Goal: Task Accomplishment & Management: Use online tool/utility

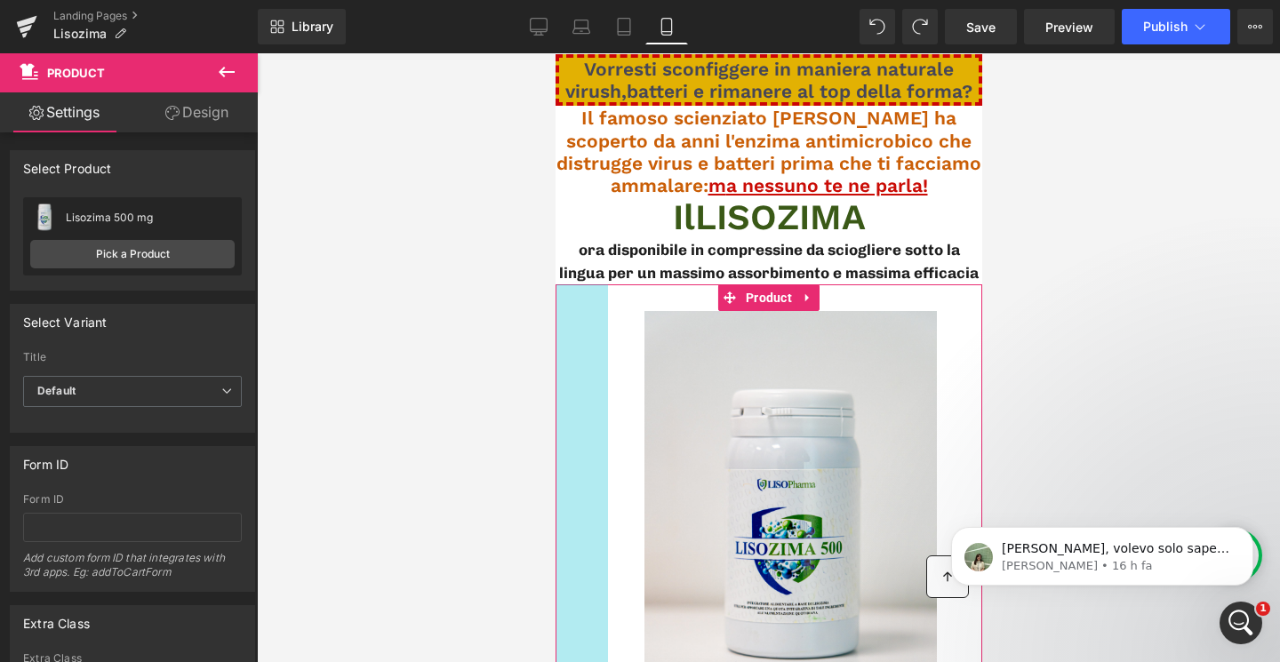
drag, startPoint x: 861, startPoint y: 353, endPoint x: 467, endPoint y: 362, distance: 394.8
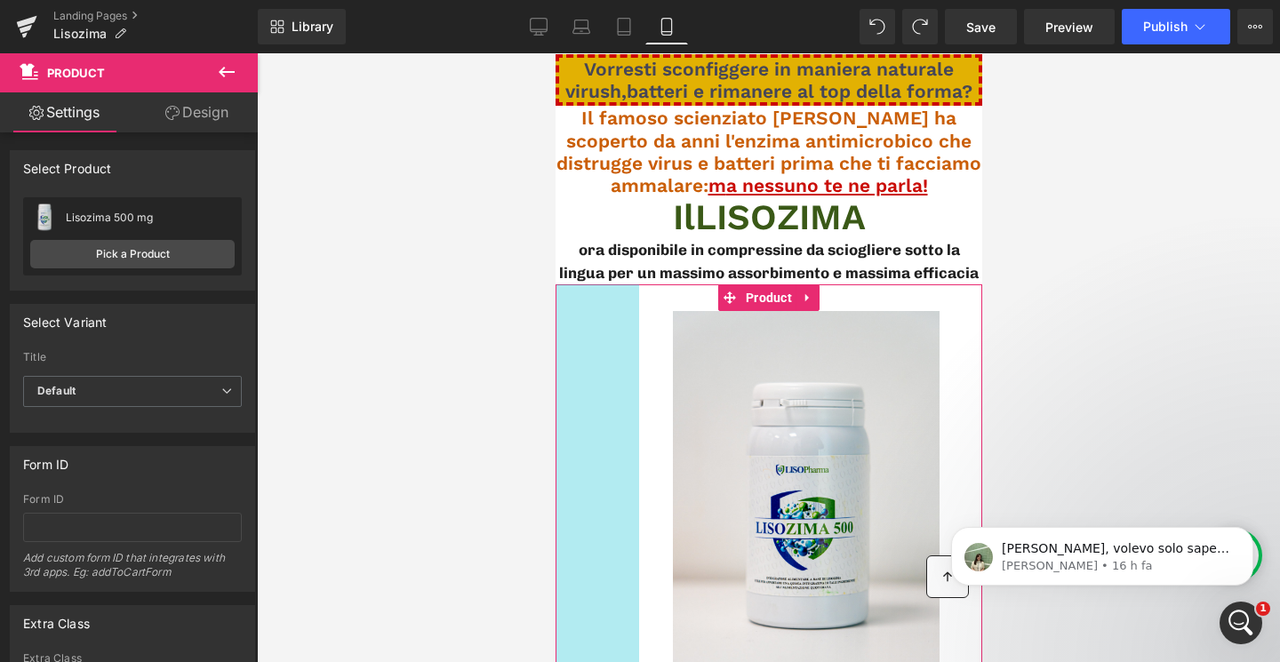
drag, startPoint x: 596, startPoint y: 347, endPoint x: 263, endPoint y: 361, distance: 332.7
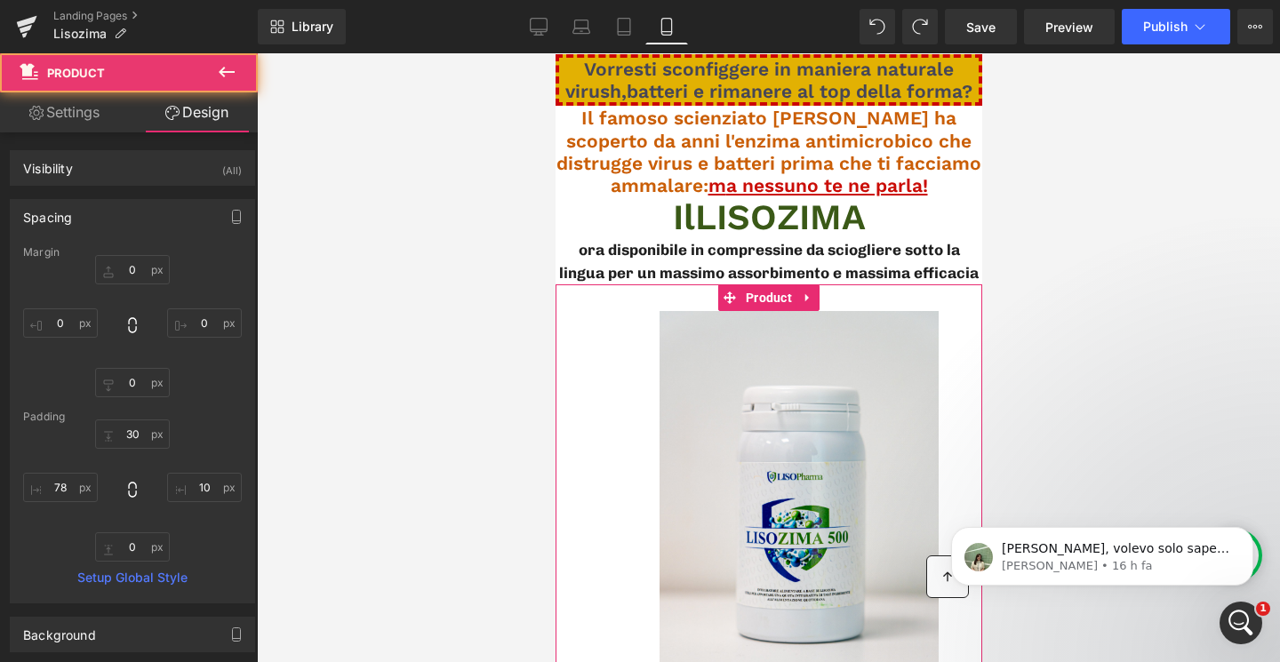
scroll to position [384, 0]
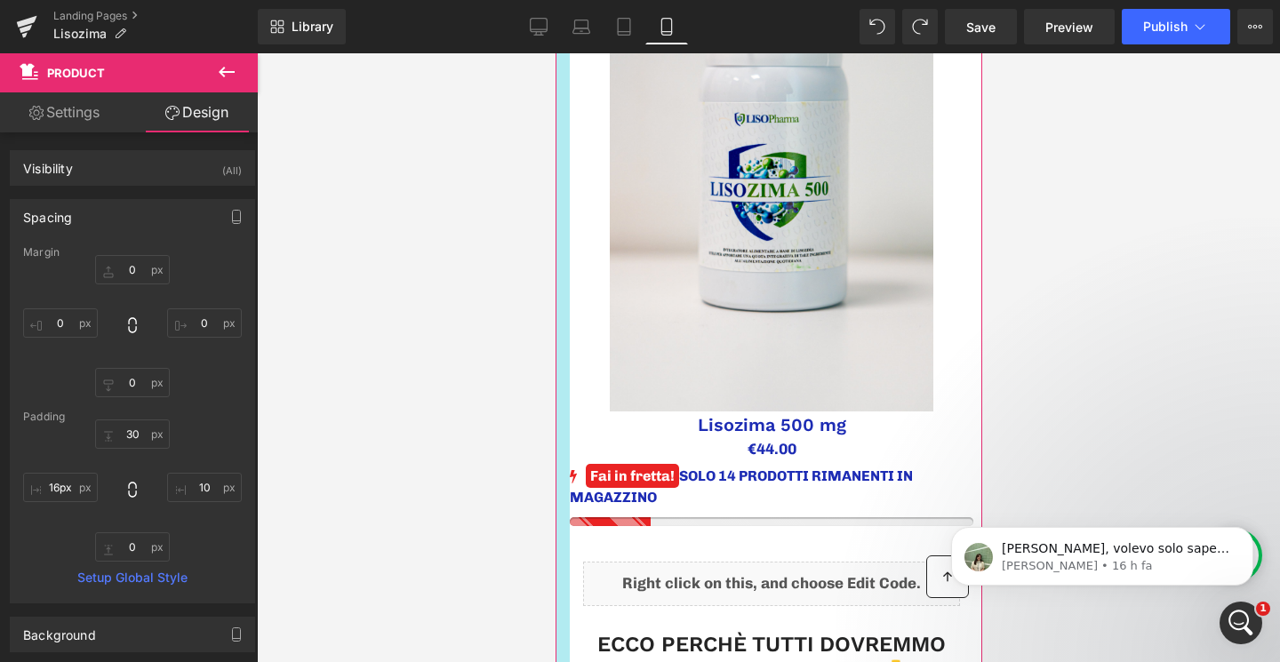
drag, startPoint x: 618, startPoint y: 275, endPoint x: 452, endPoint y: 280, distance: 165.4
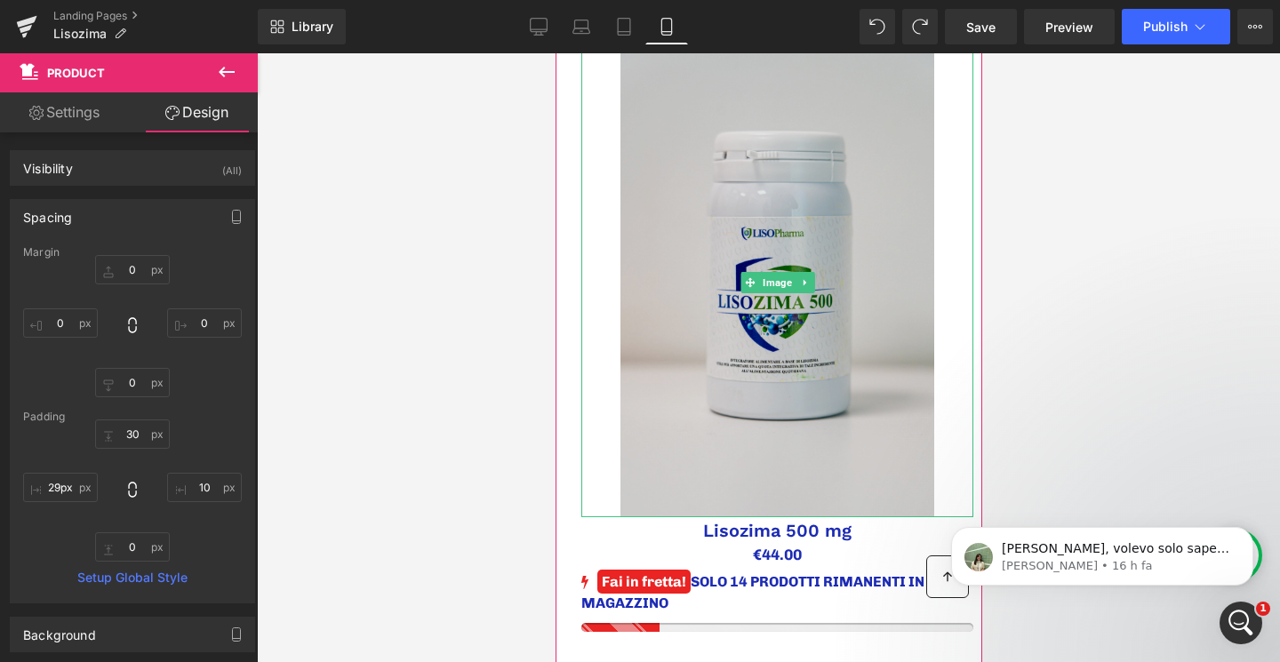
scroll to position [182, 0]
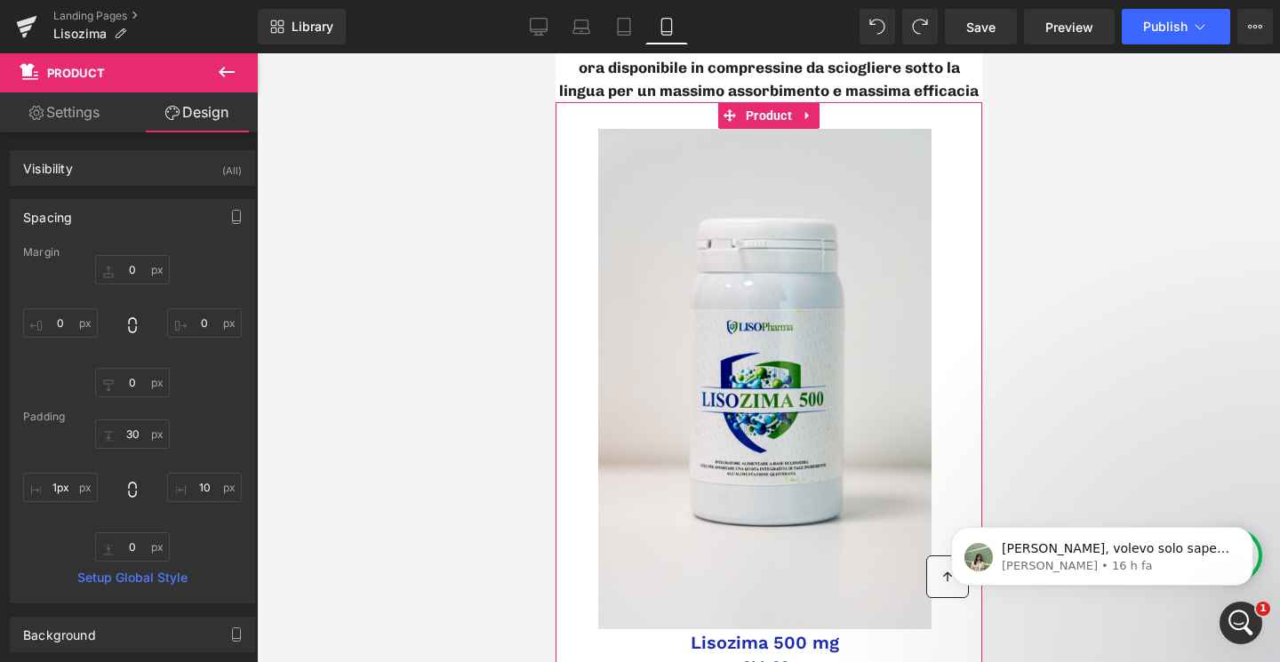
drag, startPoint x: 580, startPoint y: 292, endPoint x: 522, endPoint y: 292, distance: 57.8
click at [477, 293] on div at bounding box center [768, 357] width 1023 height 609
click at [490, 317] on div at bounding box center [768, 357] width 1023 height 609
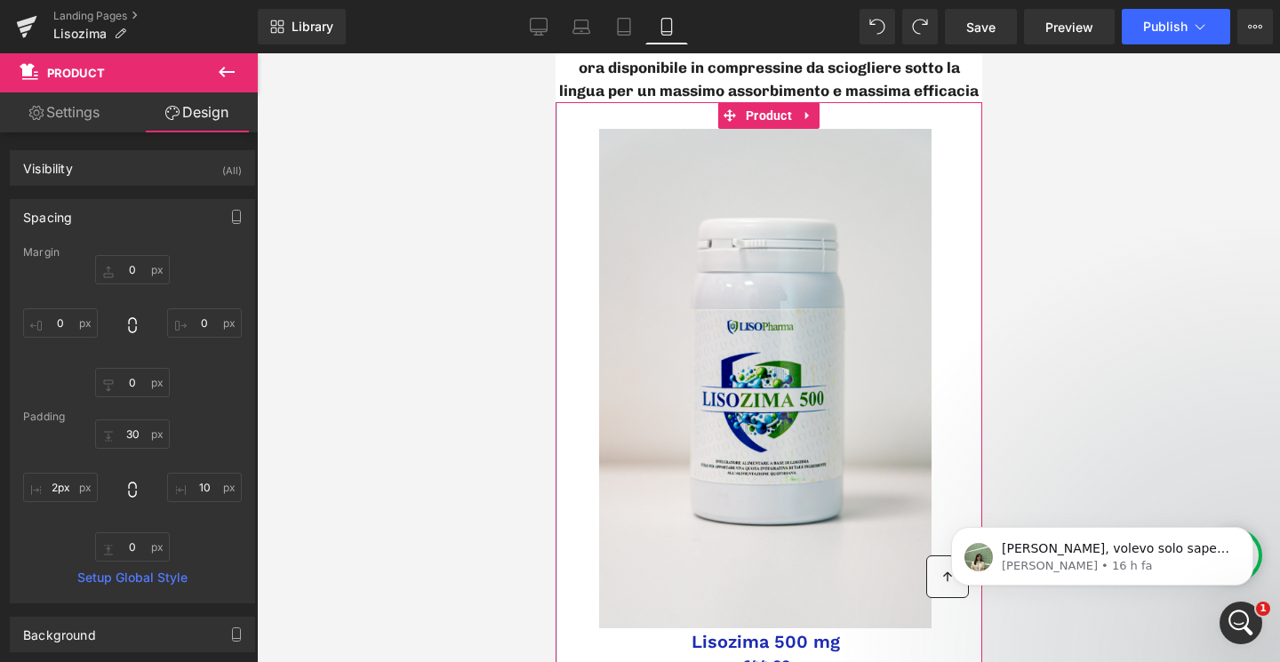
click at [490, 317] on div at bounding box center [768, 357] width 1023 height 609
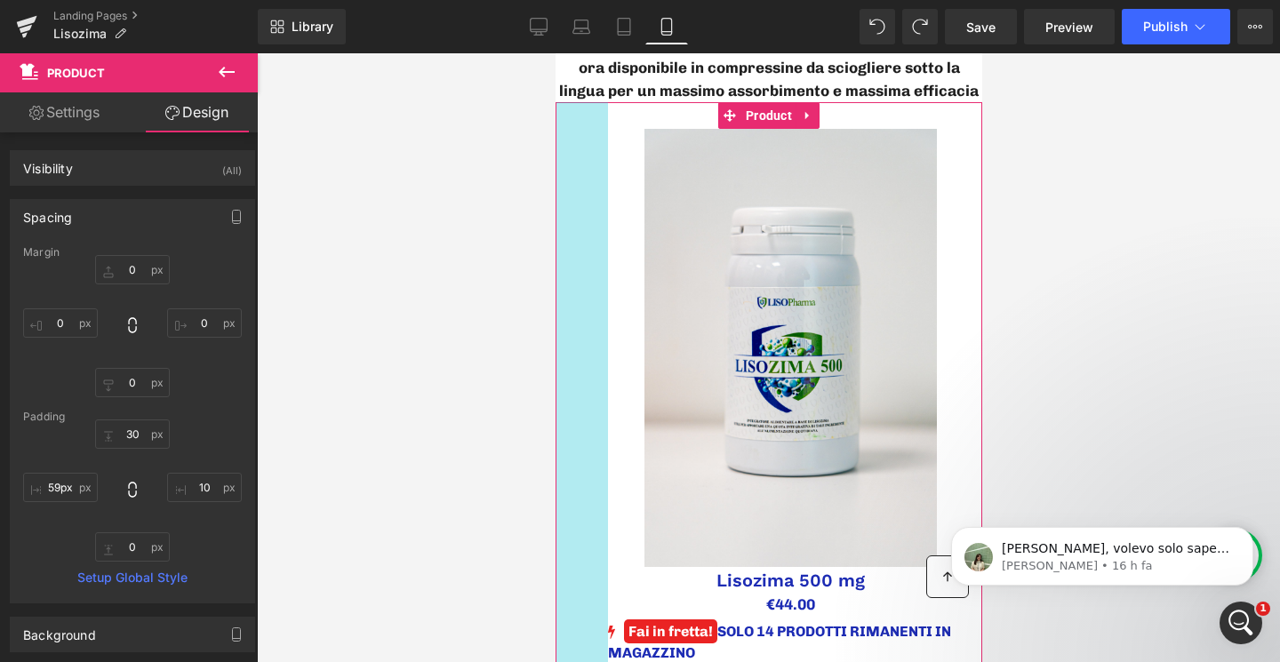
click at [360, 311] on div at bounding box center [768, 357] width 1023 height 609
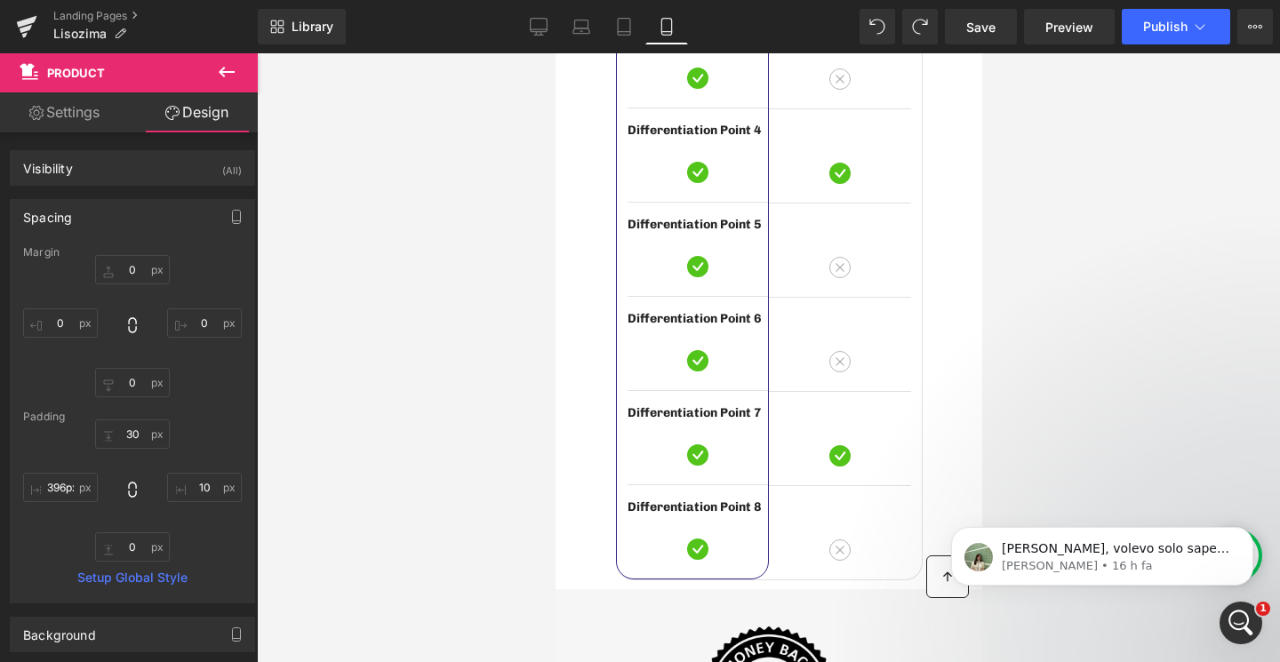
type input "430px"
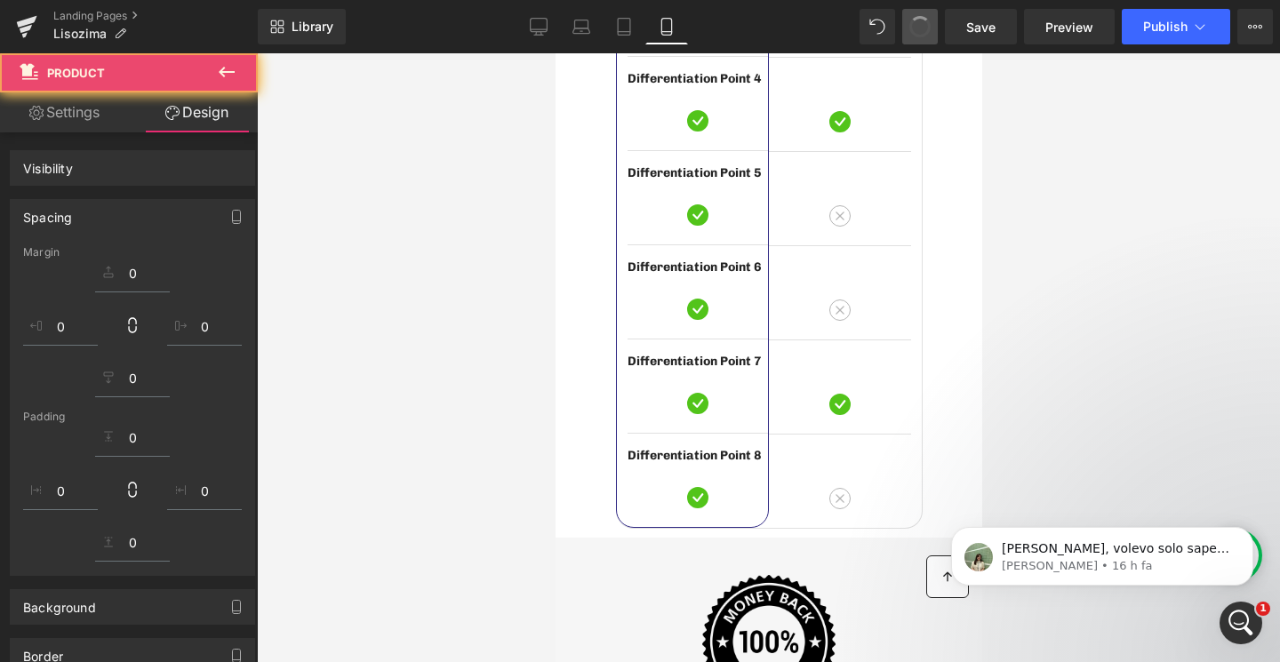
click at [930, 20] on span at bounding box center [920, 27] width 30 height 30
click at [930, 20] on span at bounding box center [920, 26] width 25 height 25
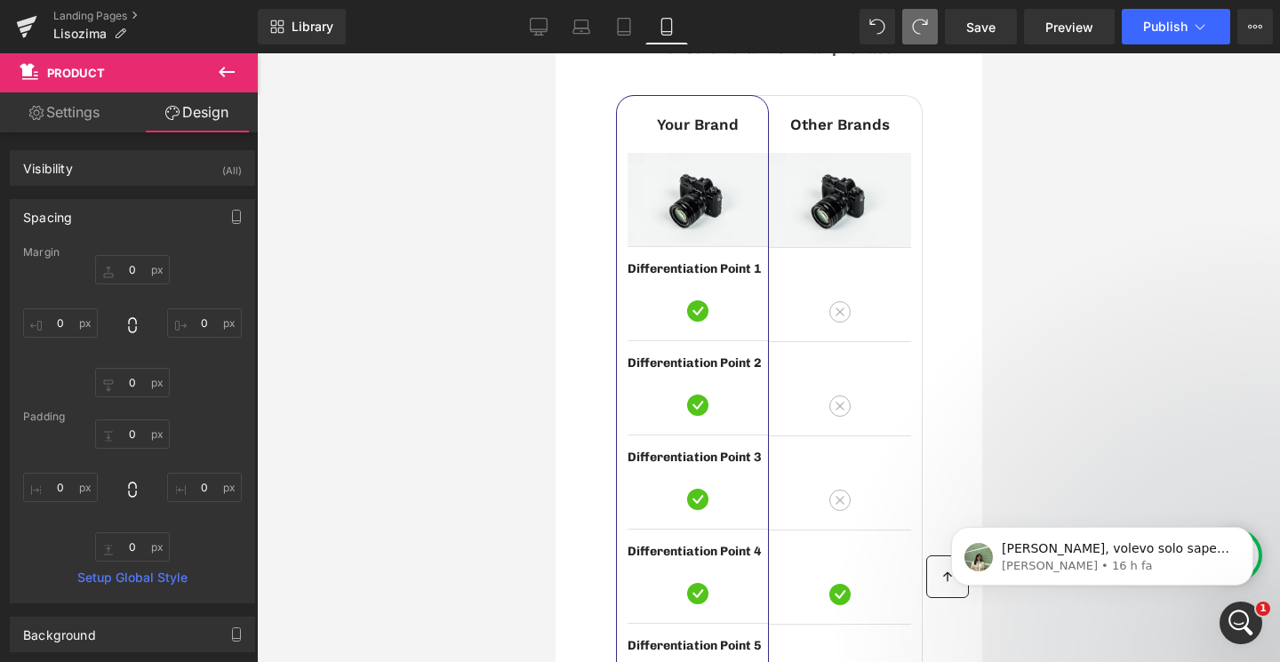
scroll to position [7461, 0]
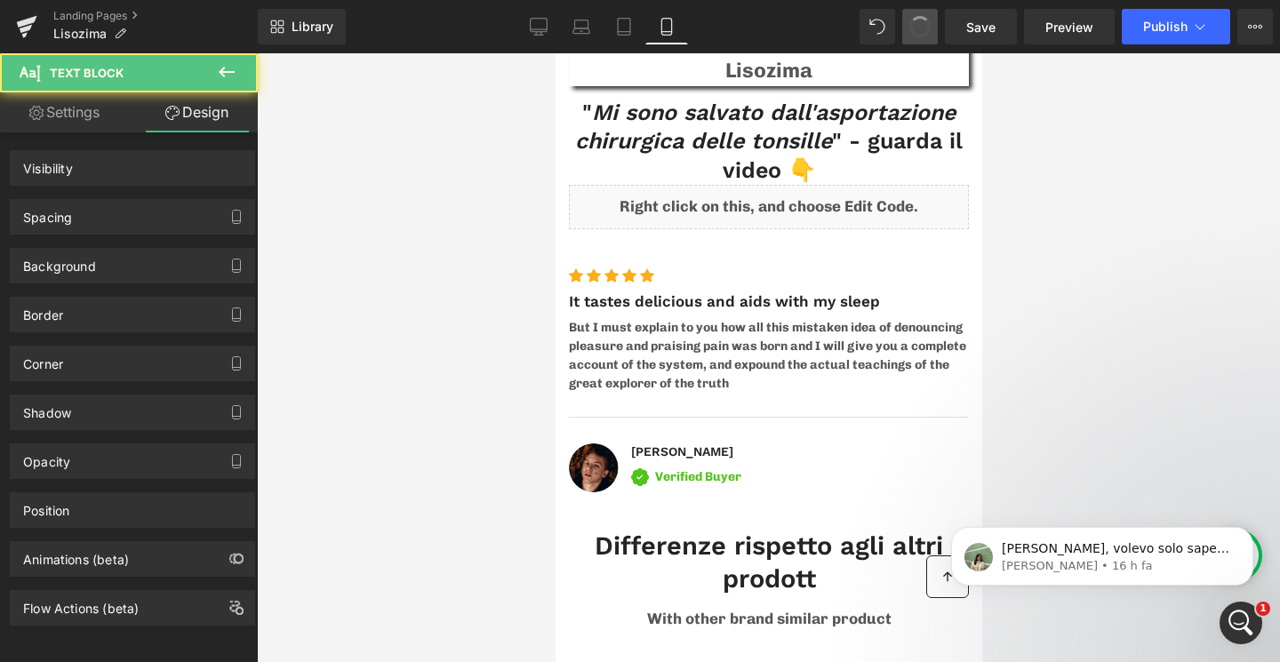
click at [930, 20] on span at bounding box center [920, 26] width 29 height 29
click at [930, 20] on span at bounding box center [919, 26] width 23 height 23
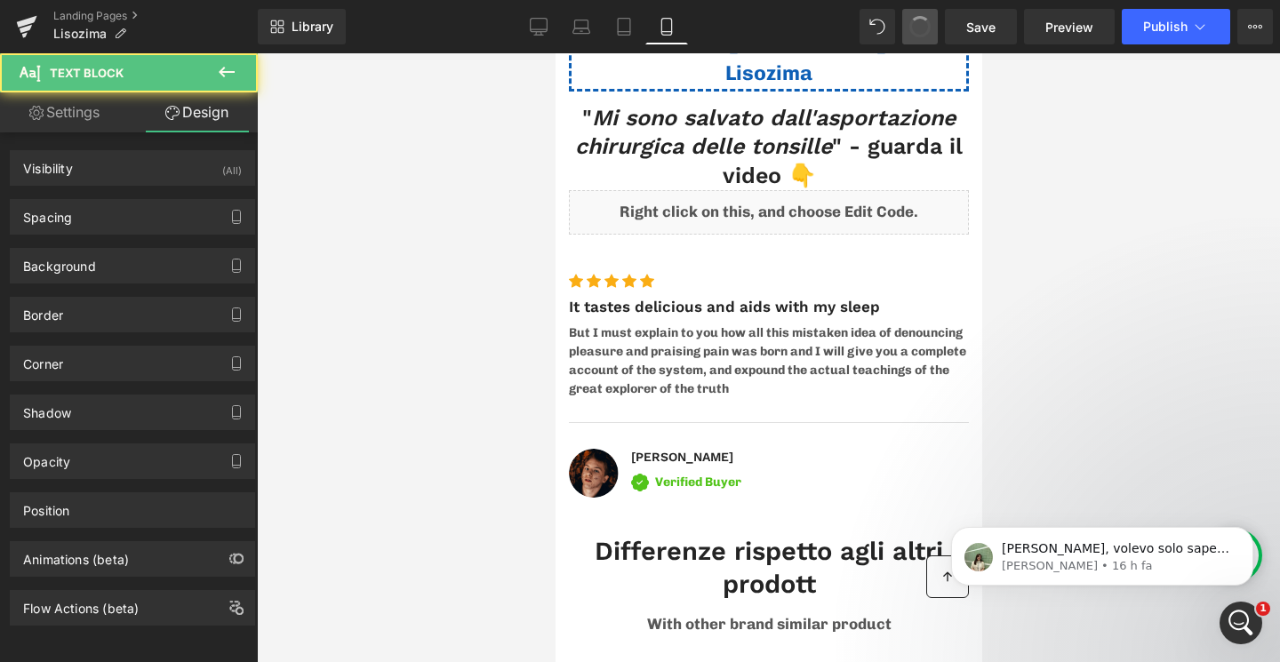
scroll to position [7161, 0]
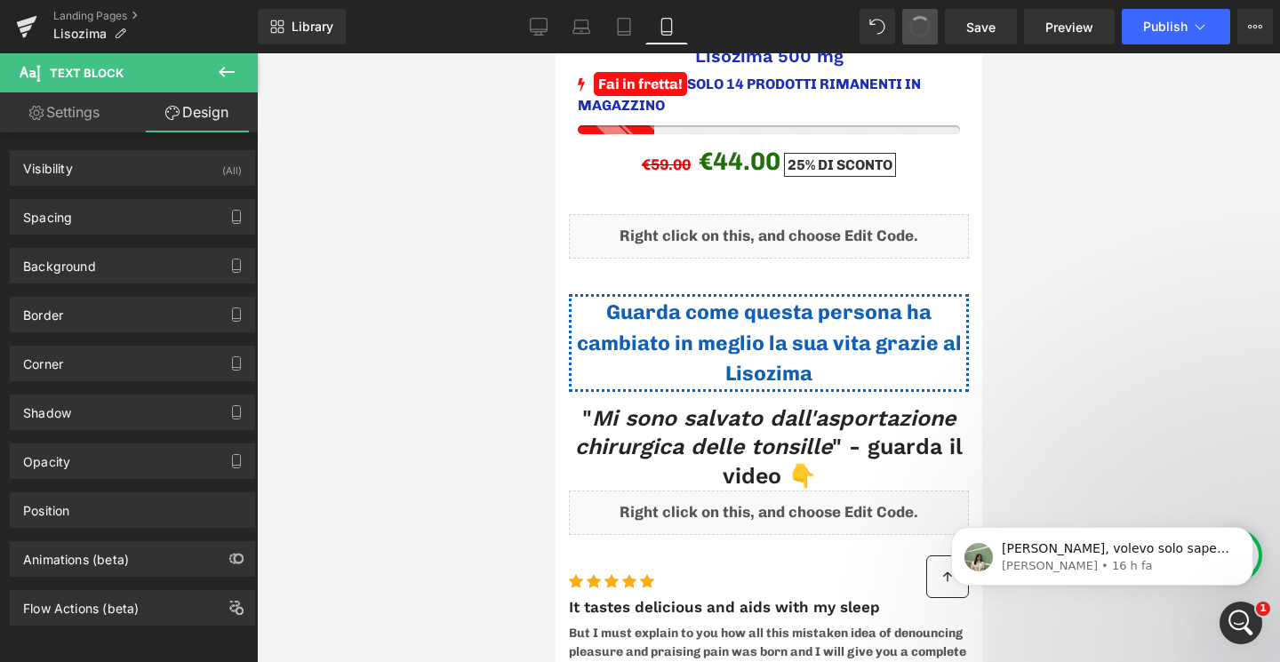
click at [930, 20] on span at bounding box center [920, 27] width 30 height 30
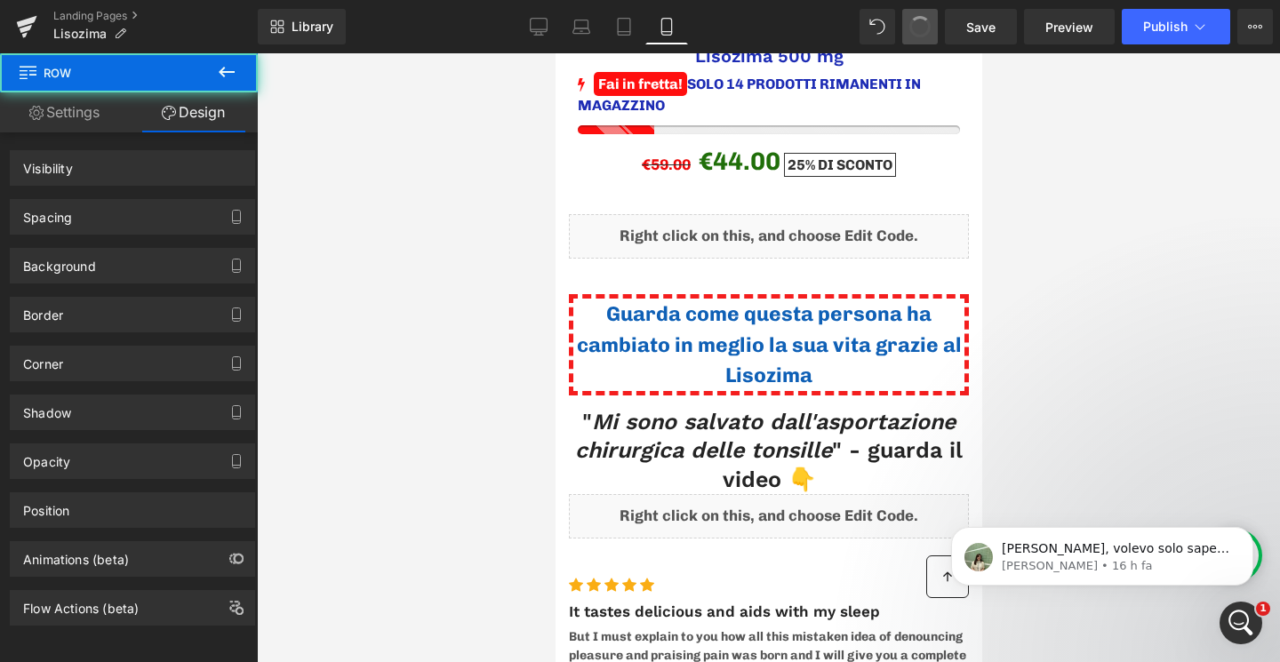
click at [930, 20] on span at bounding box center [920, 26] width 27 height 27
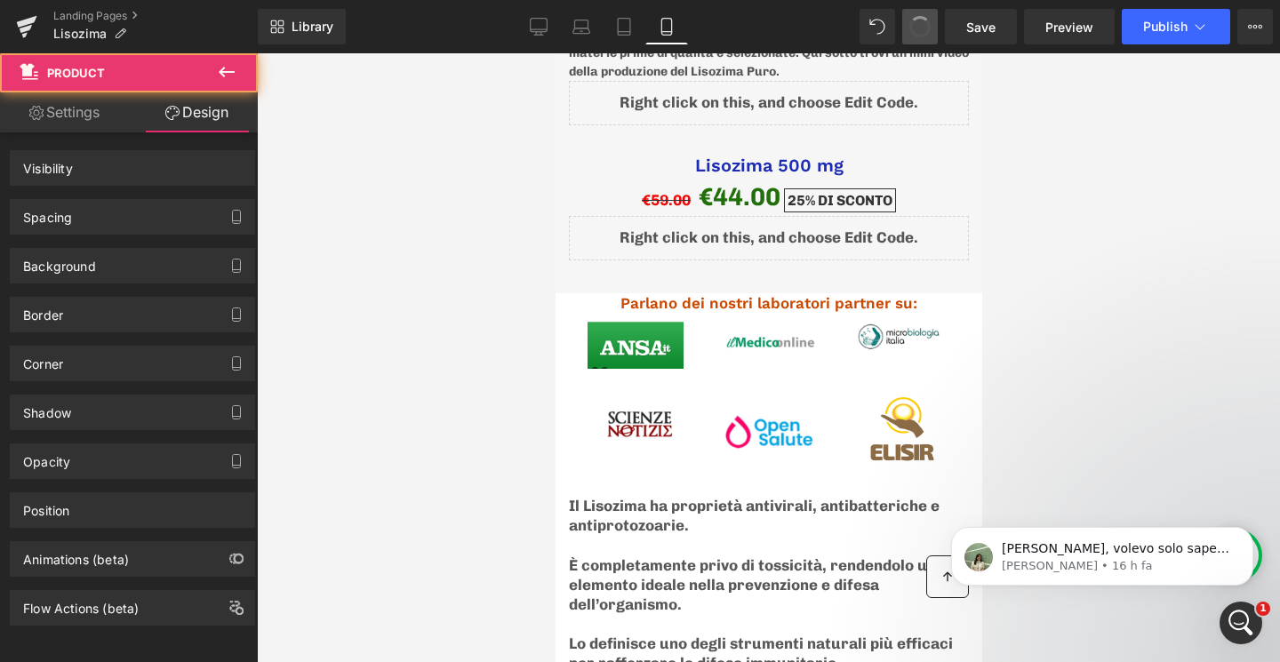
click at [930, 20] on span at bounding box center [920, 27] width 30 height 30
click at [930, 20] on span at bounding box center [920, 26] width 28 height 28
click at [930, 20] on span at bounding box center [920, 27] width 30 height 30
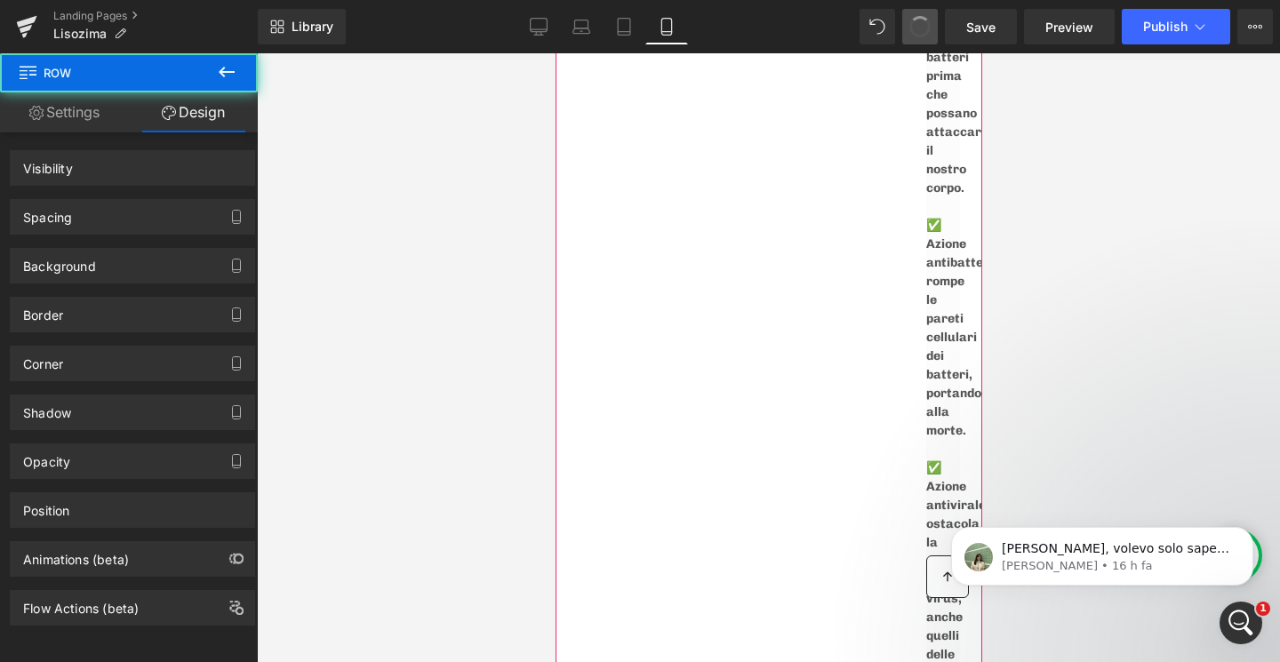
click at [930, 20] on span at bounding box center [920, 26] width 29 height 29
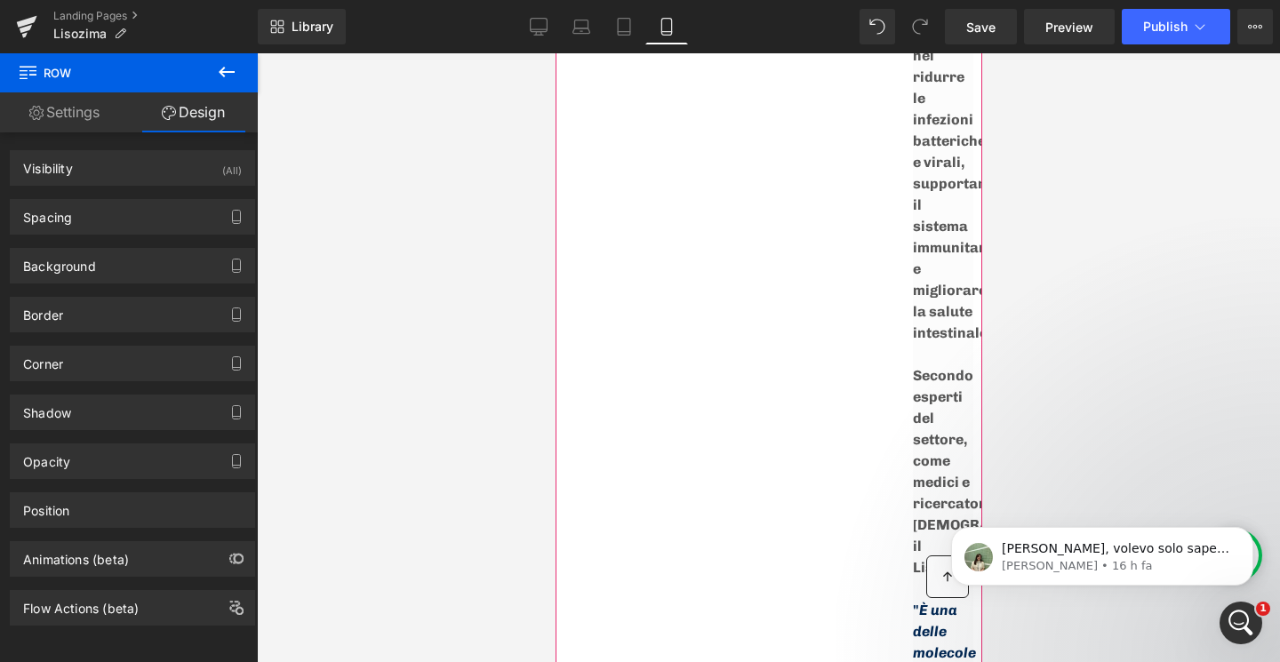
scroll to position [9138, 0]
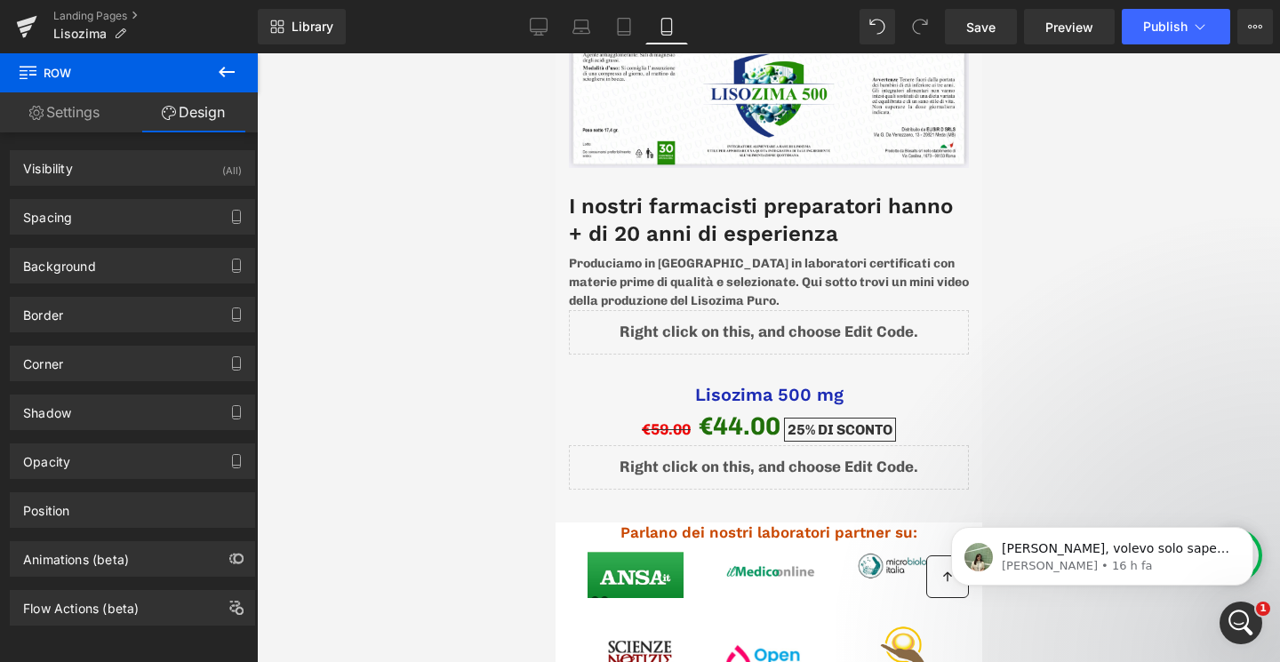
click at [930, 20] on span at bounding box center [920, 27] width 36 height 36
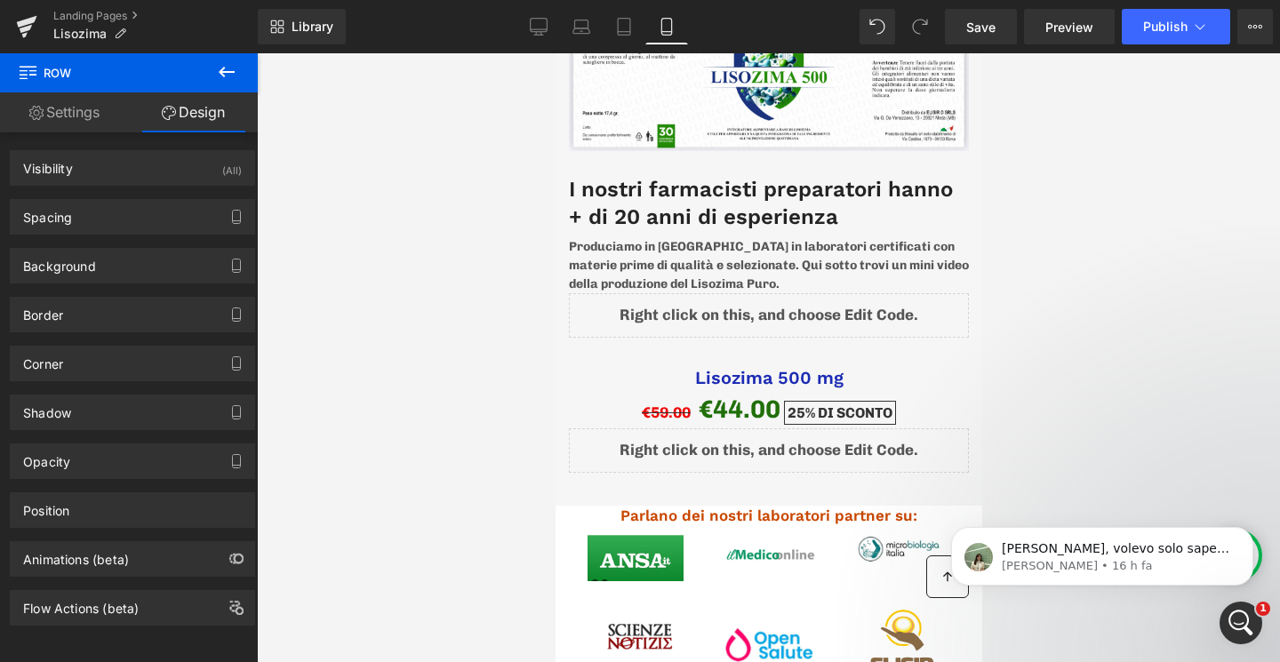
click at [930, 20] on span at bounding box center [920, 27] width 36 height 36
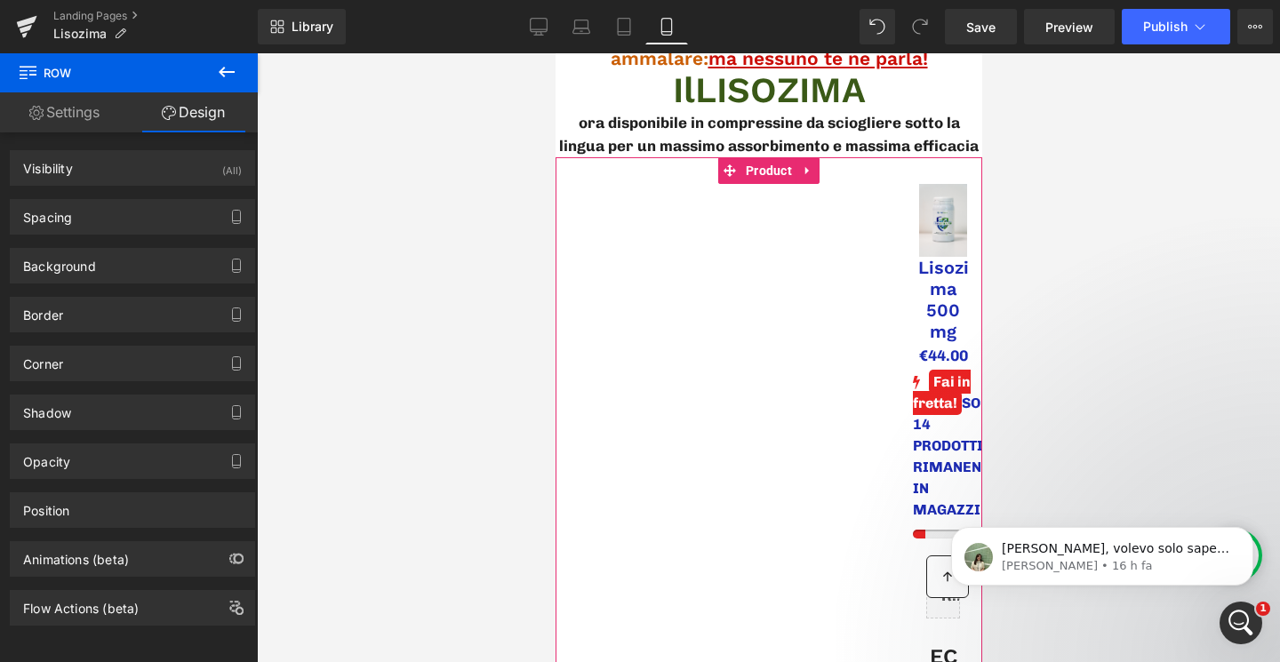
scroll to position [0, 0]
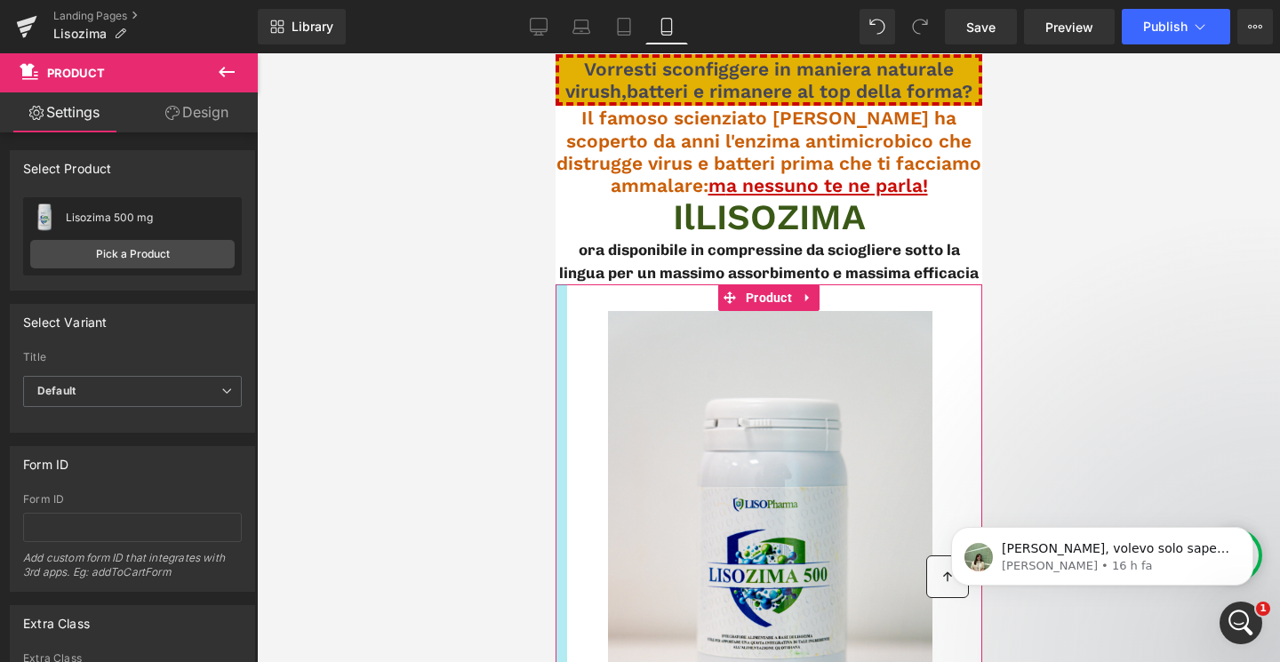
drag, startPoint x: 904, startPoint y: 399, endPoint x: 437, endPoint y: 397, distance: 466.7
click at [437, 397] on div at bounding box center [768, 357] width 1023 height 609
click at [550, 362] on div at bounding box center [768, 357] width 1023 height 609
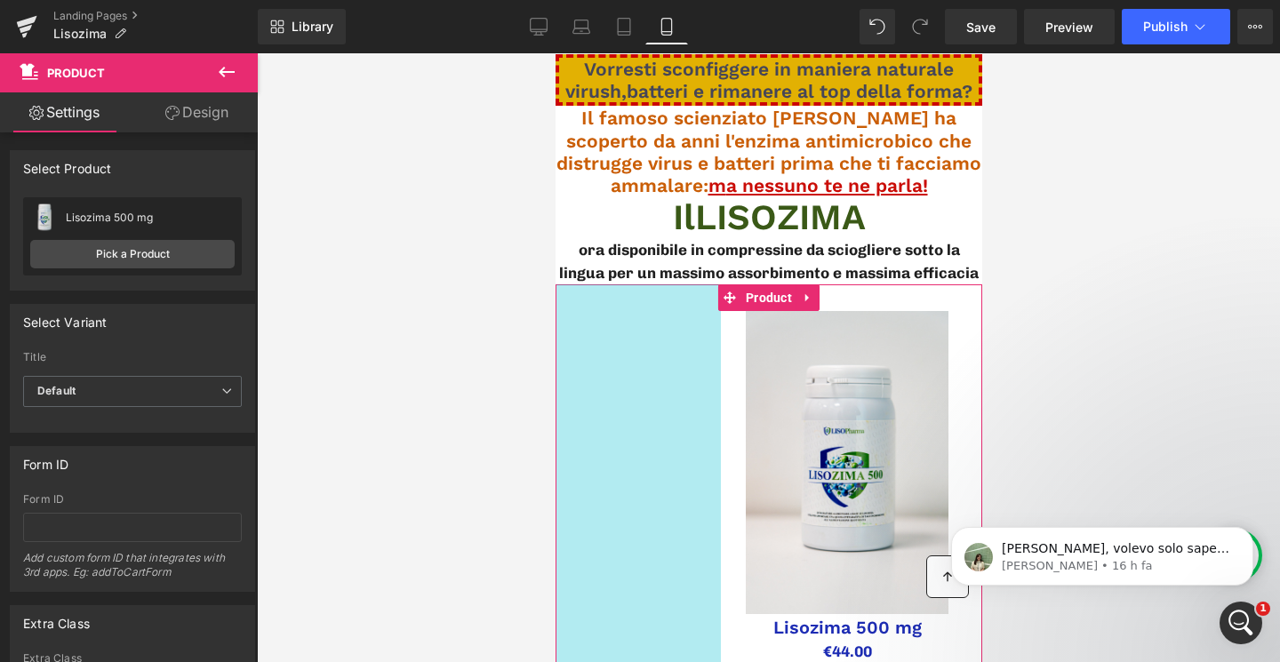
click at [1084, 221] on div at bounding box center [768, 357] width 1023 height 609
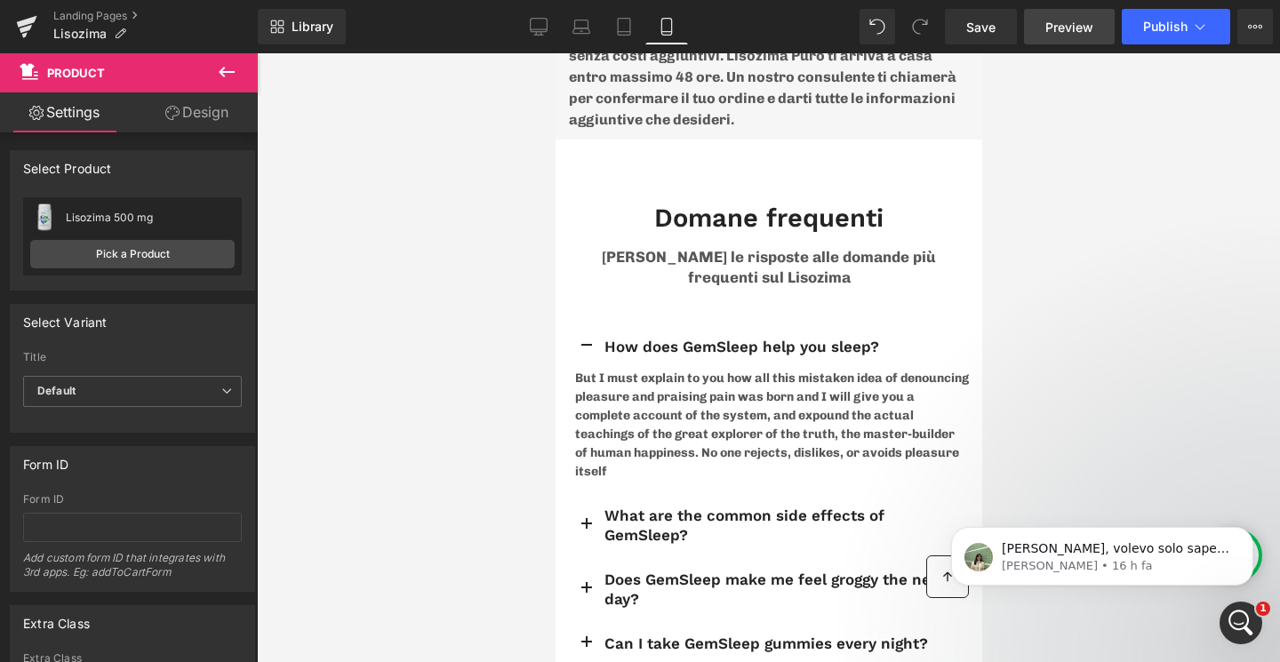
scroll to position [15908, 0]
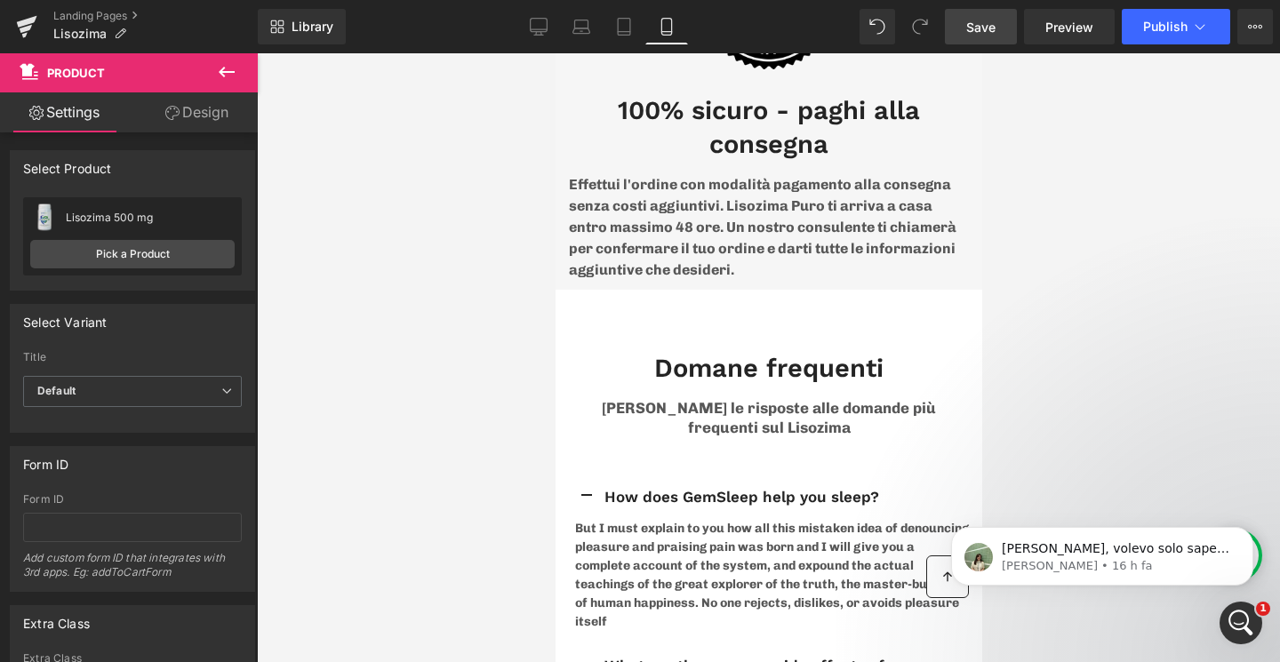
click at [977, 33] on span "Save" at bounding box center [980, 27] width 29 height 19
